Goal: Task Accomplishment & Management: Manage account settings

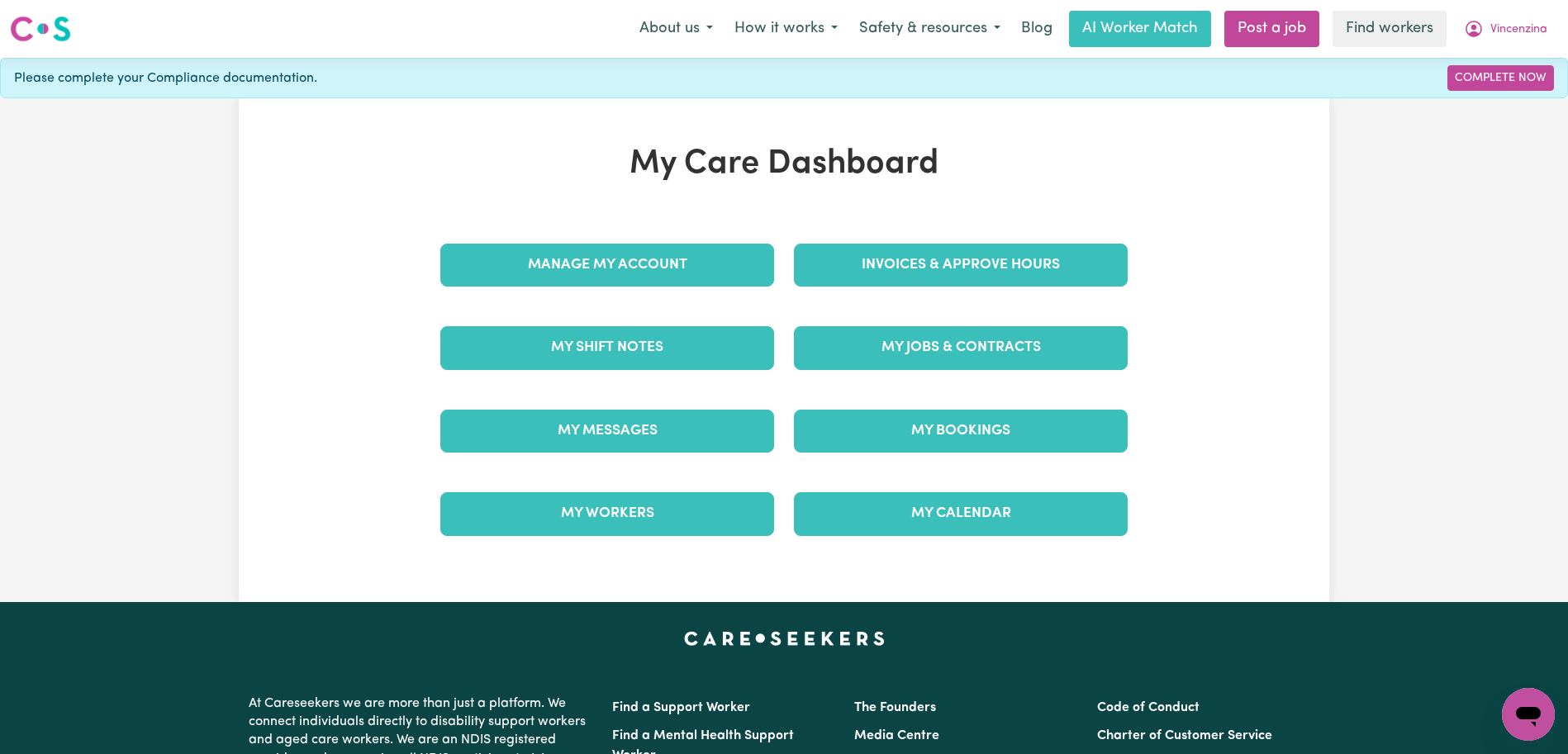
click at [730, 408] on div "My Messages" at bounding box center [607, 430] width 354 height 82
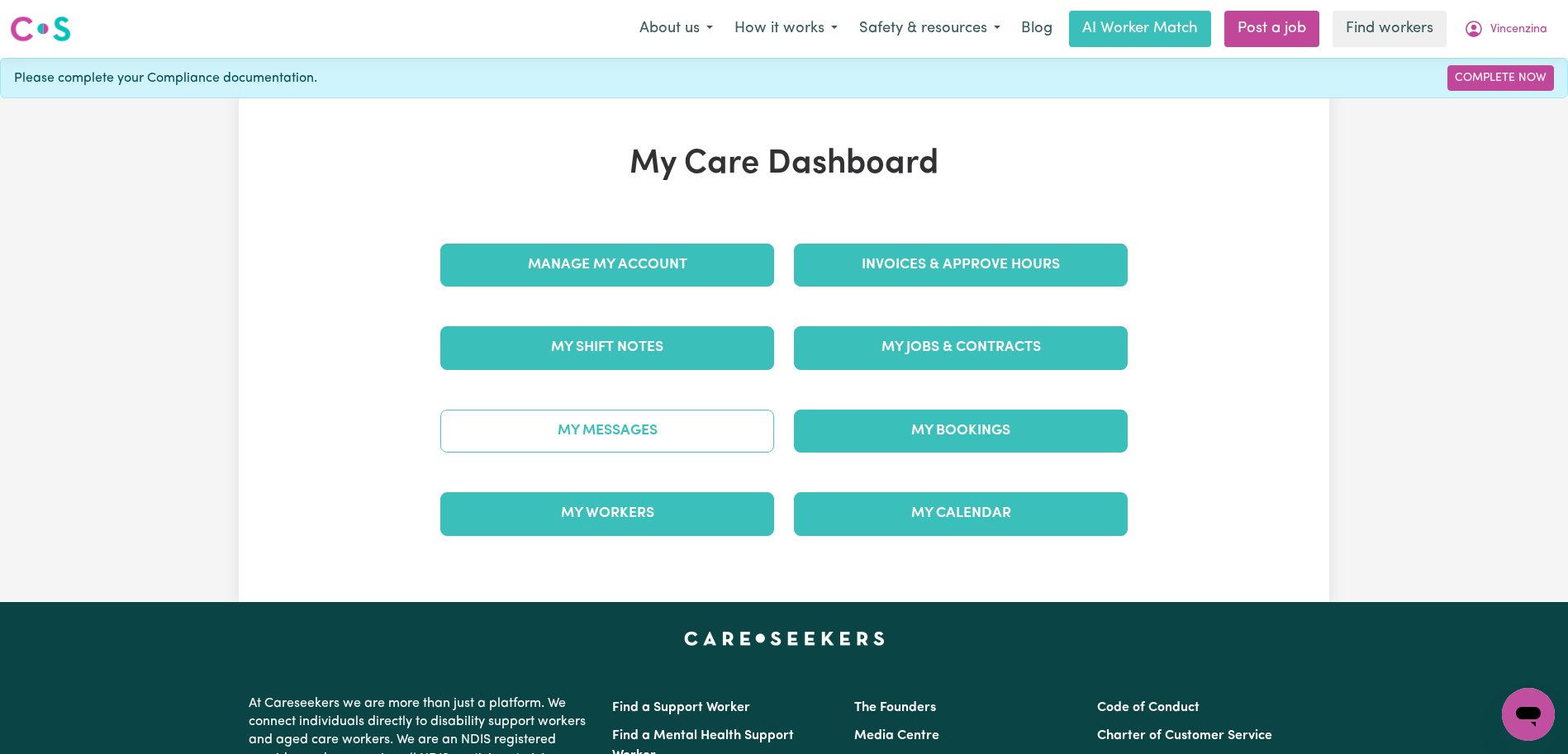
click at [702, 440] on link "My Messages" at bounding box center [607, 430] width 334 height 43
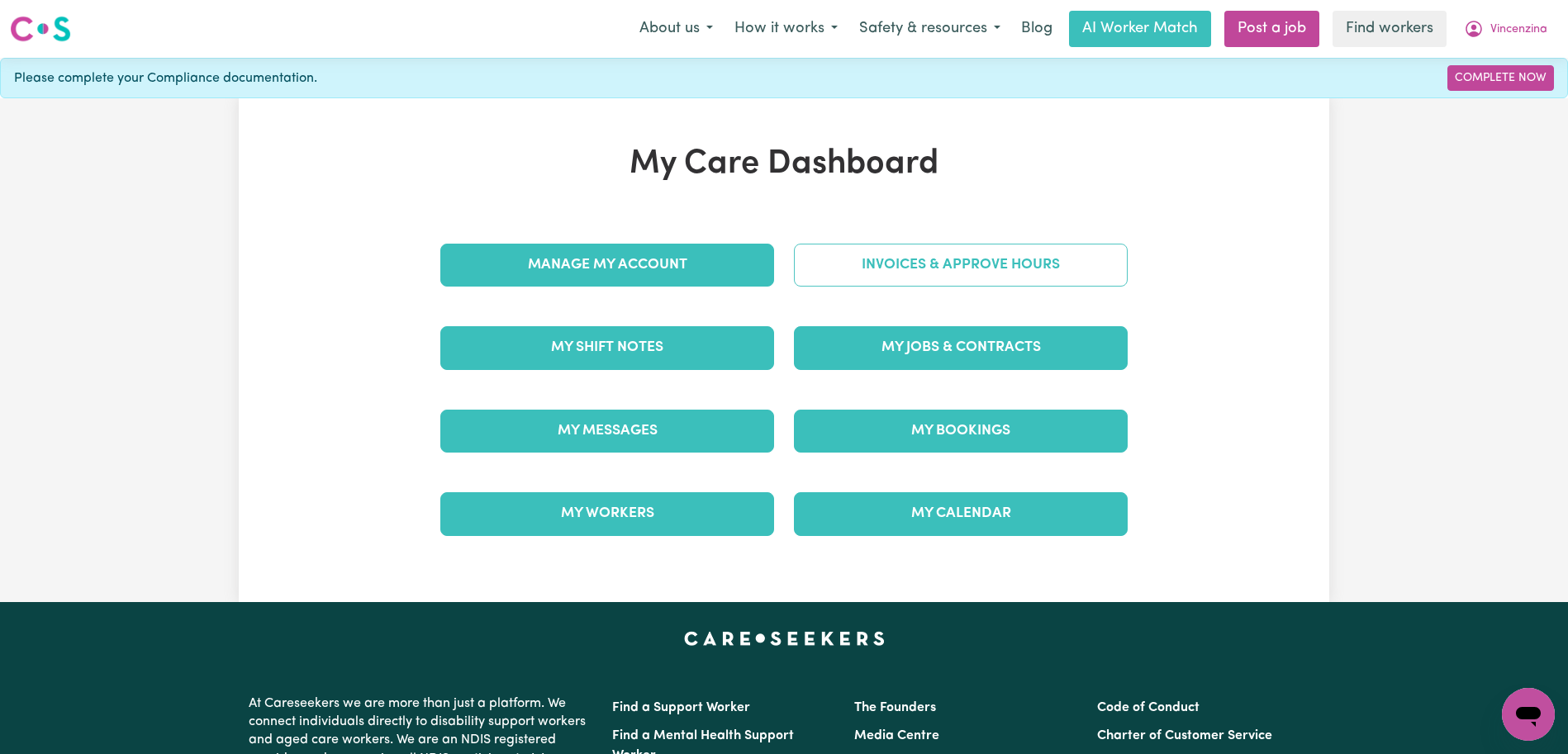
click at [917, 270] on link "Invoices & Approve Hours" at bounding box center [960, 265] width 334 height 43
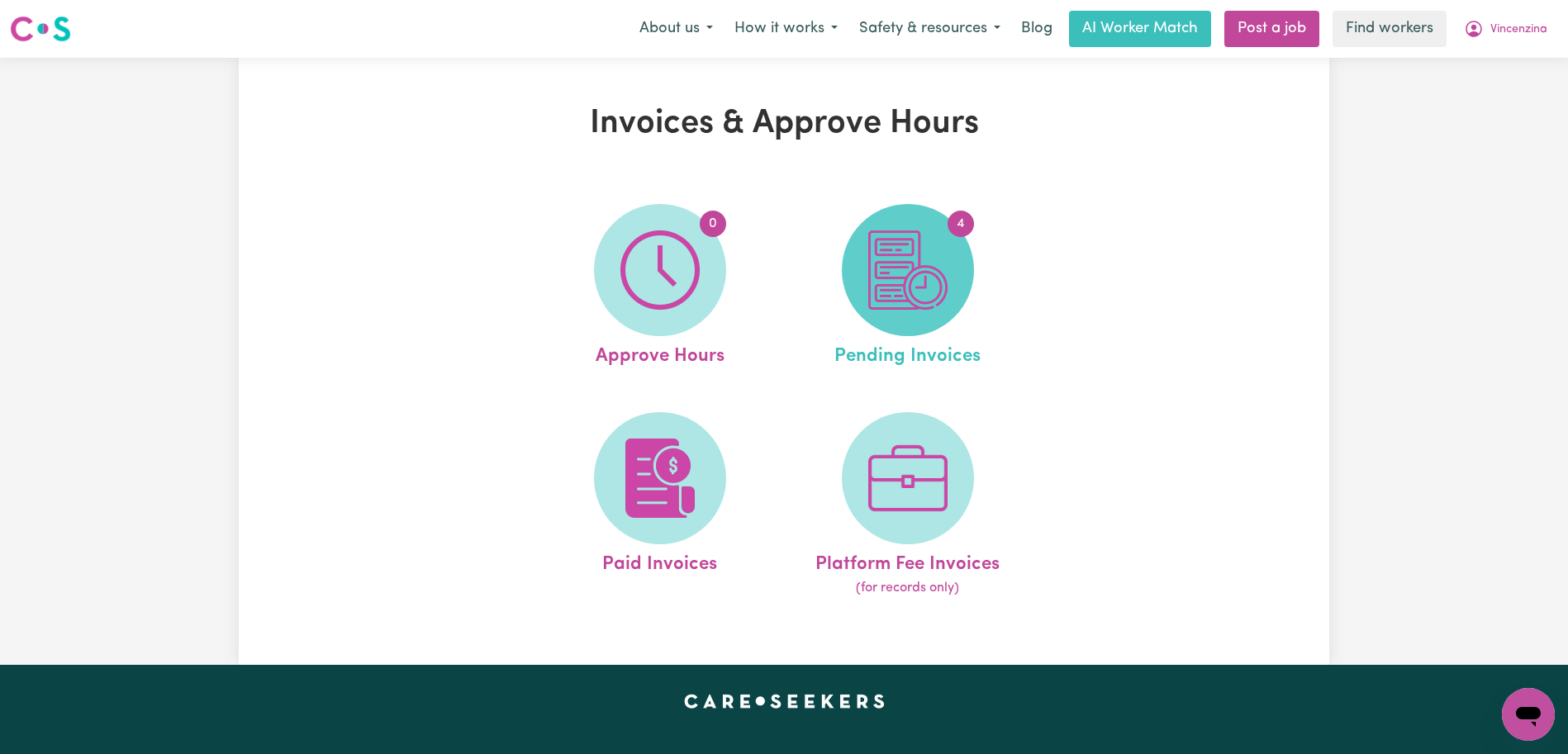
click at [915, 281] on img at bounding box center [908, 271] width 79 height 79
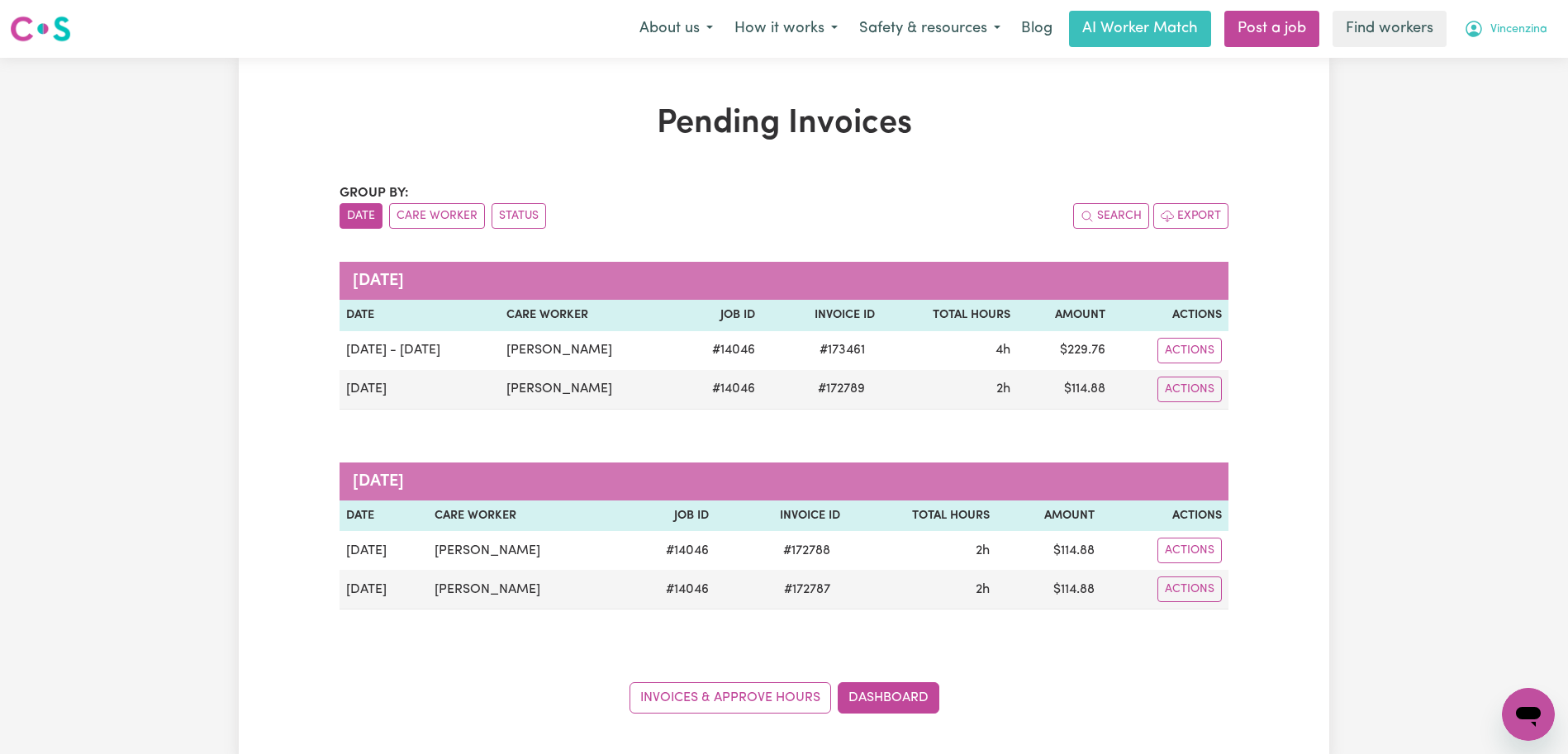
click at [1501, 26] on span "Vincenzina" at bounding box center [1519, 29] width 57 height 18
click at [1503, 87] on link "Logout" at bounding box center [1491, 95] width 131 height 31
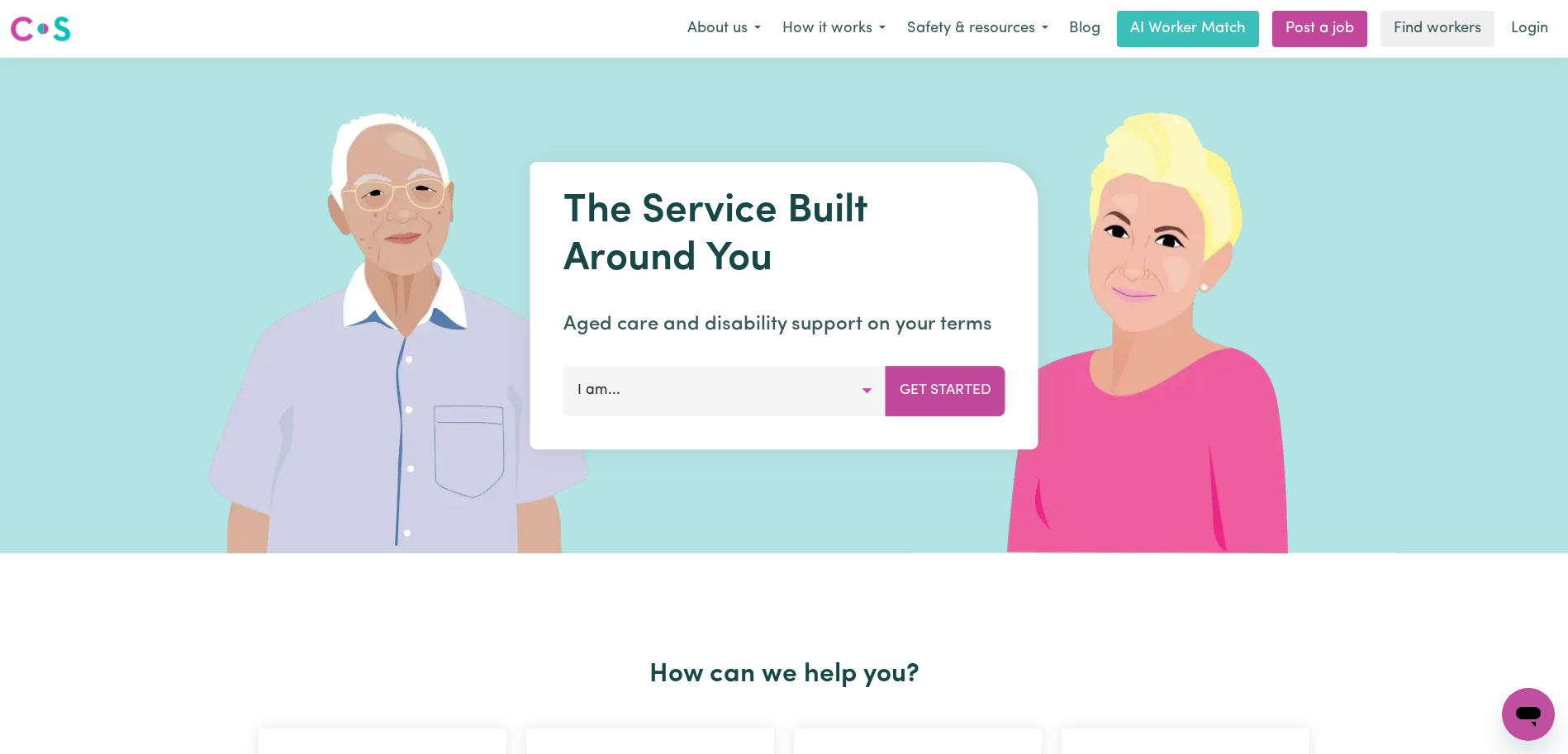
click at [1509, 49] on nav "Menu About us How it works Safety & resources Blog AI Worker Match Post a job F…" at bounding box center [784, 28] width 1568 height 58
click at [1511, 28] on link "Login" at bounding box center [1529, 28] width 57 height 36
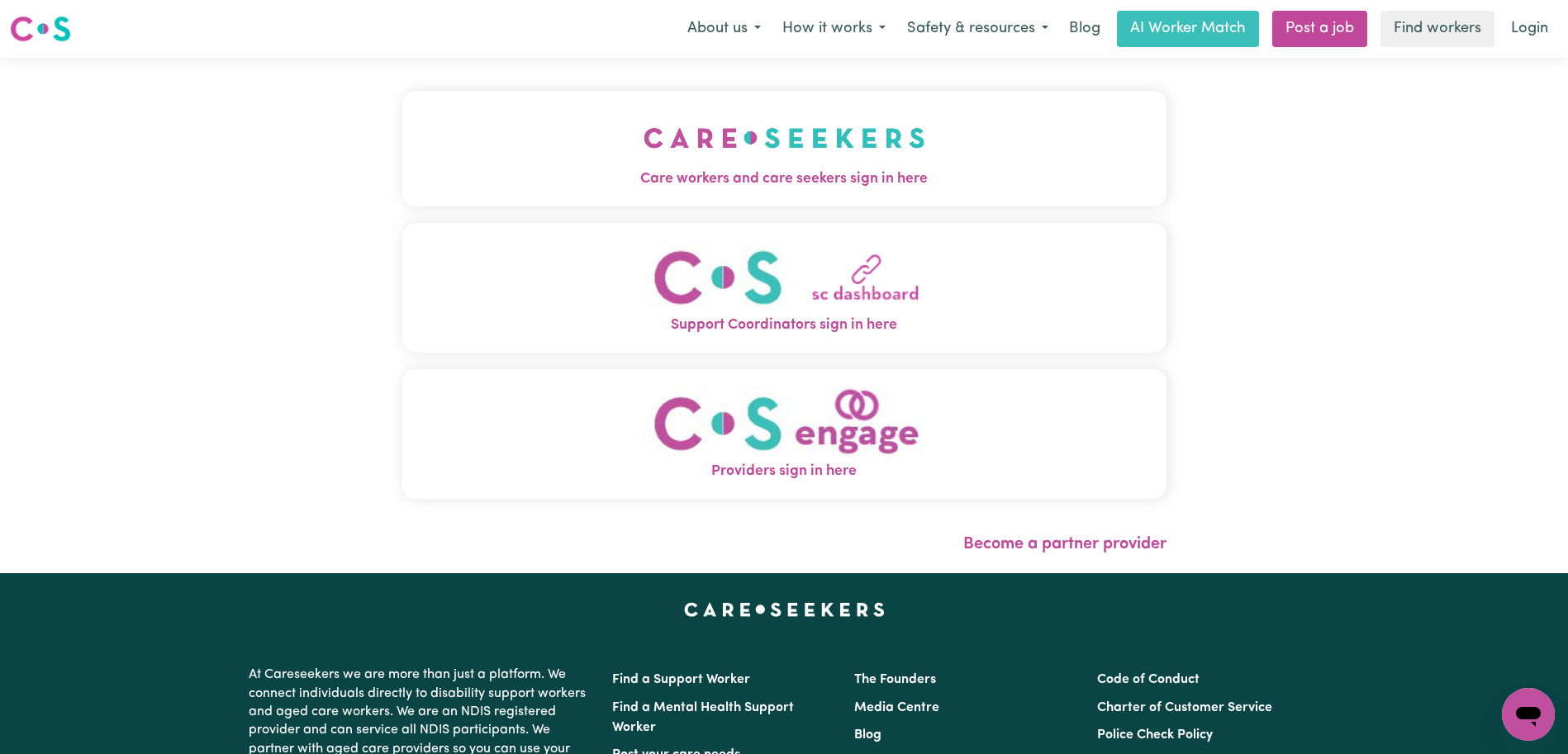
click at [826, 208] on div "Care workers and care seekers sign in here Support Coordinators sign in here Pr…" at bounding box center [784, 303] width 764 height 425
click at [837, 180] on span "Care workers and care seekers sign in here" at bounding box center [784, 179] width 764 height 22
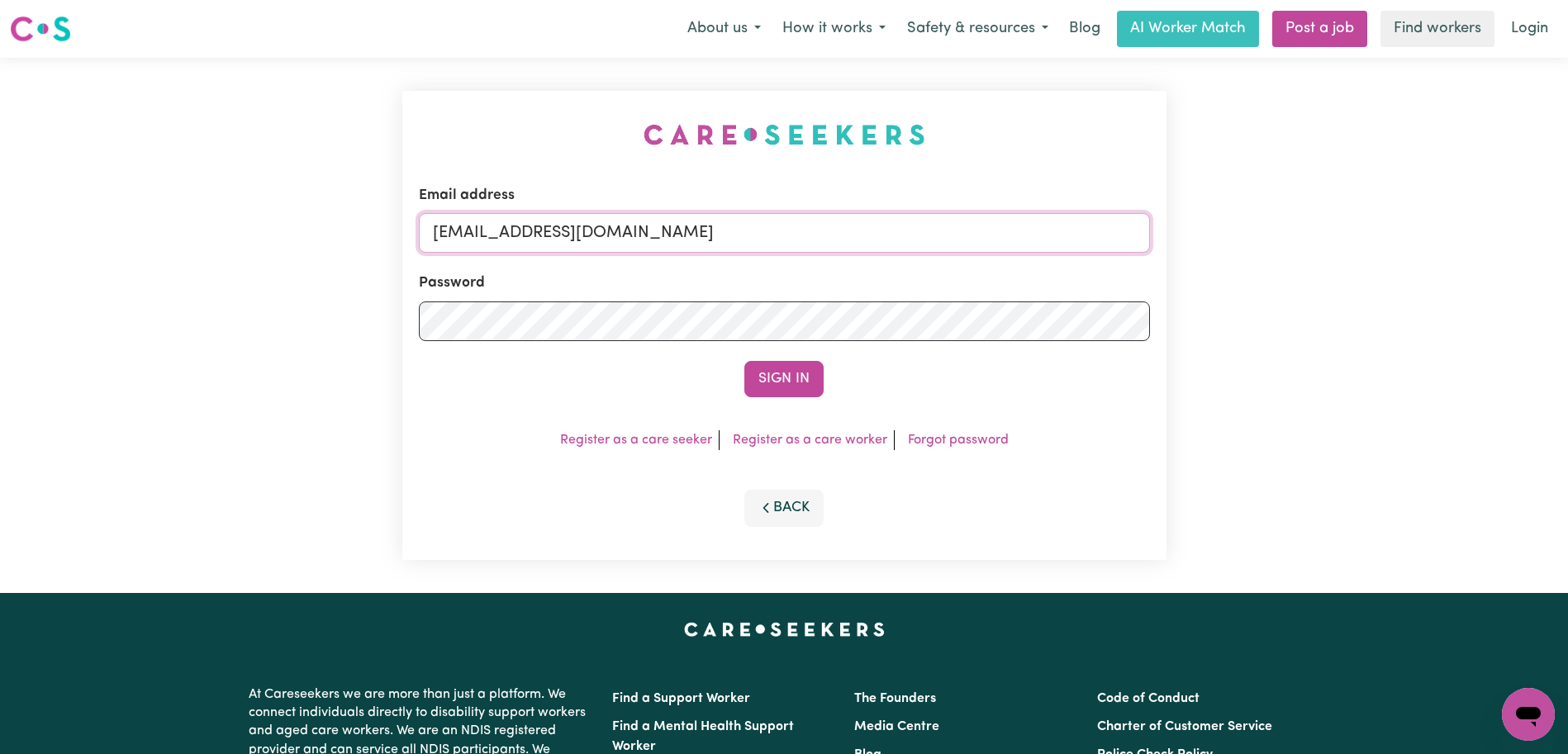
drag, startPoint x: 1030, startPoint y: 237, endPoint x: 519, endPoint y: 228, distance: 511.1
click at [519, 228] on input "[EMAIL_ADDRESS][DOMAIN_NAME]" at bounding box center [784, 233] width 731 height 40
paste input "MariaDiLonardoVC"
type input "[EMAIL_ADDRESS][DOMAIN_NAME]"
click at [744, 361] on button "Sign In" at bounding box center [784, 379] width 79 height 36
